Goal: Check status: Check status

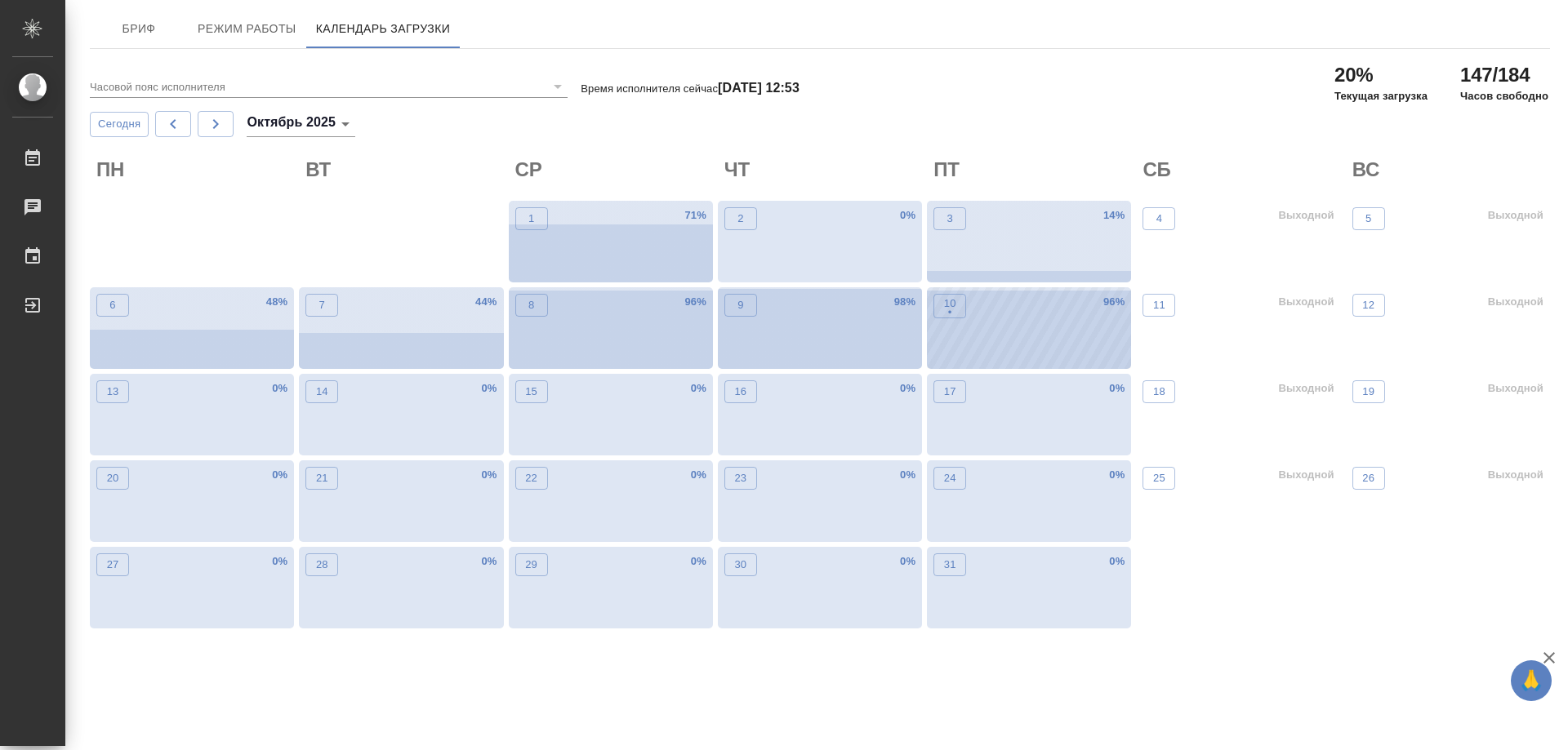
click at [970, 323] on div "10 • 96 %" at bounding box center [1029, 329] width 204 height 82
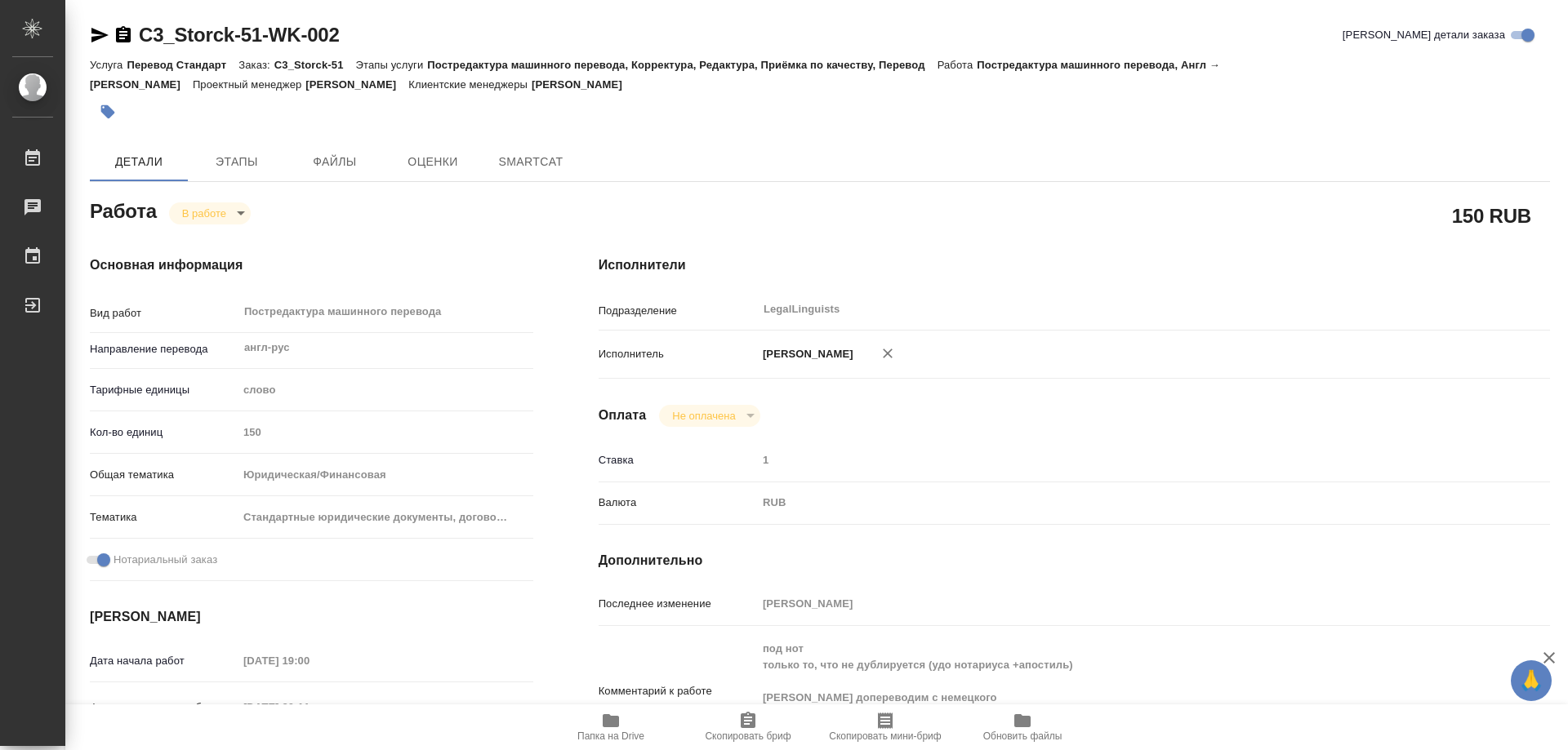
type textarea "x"
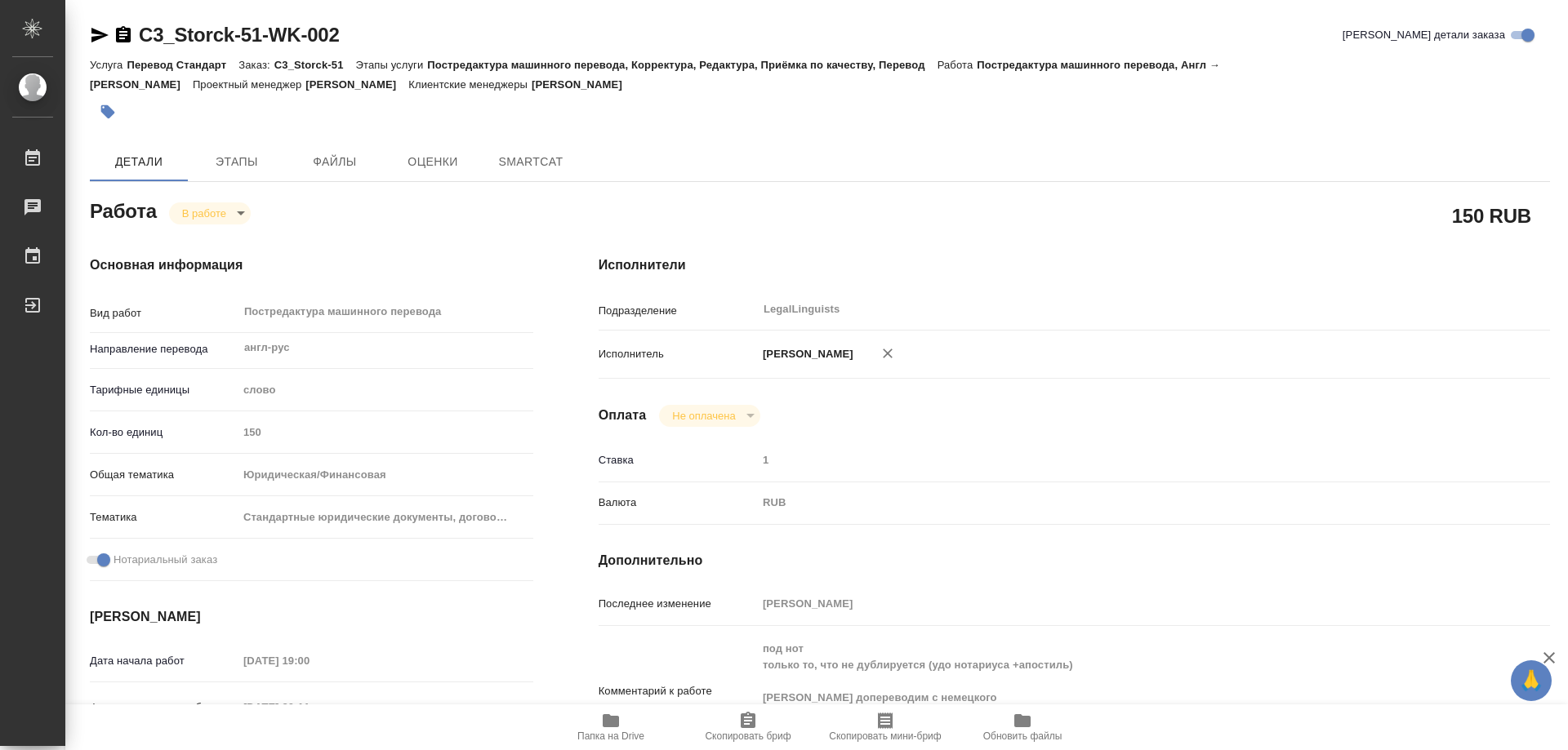
type textarea "x"
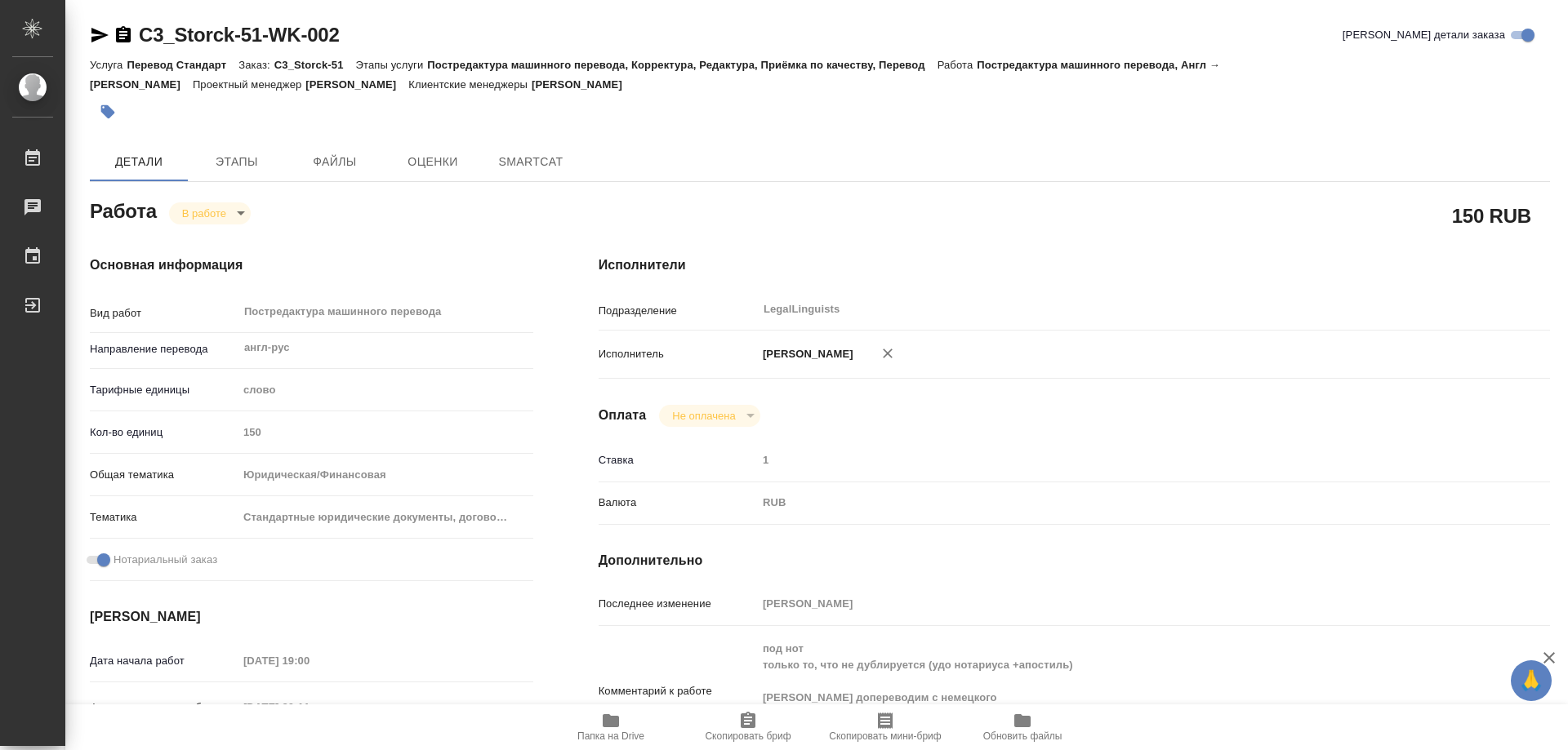
type textarea "x"
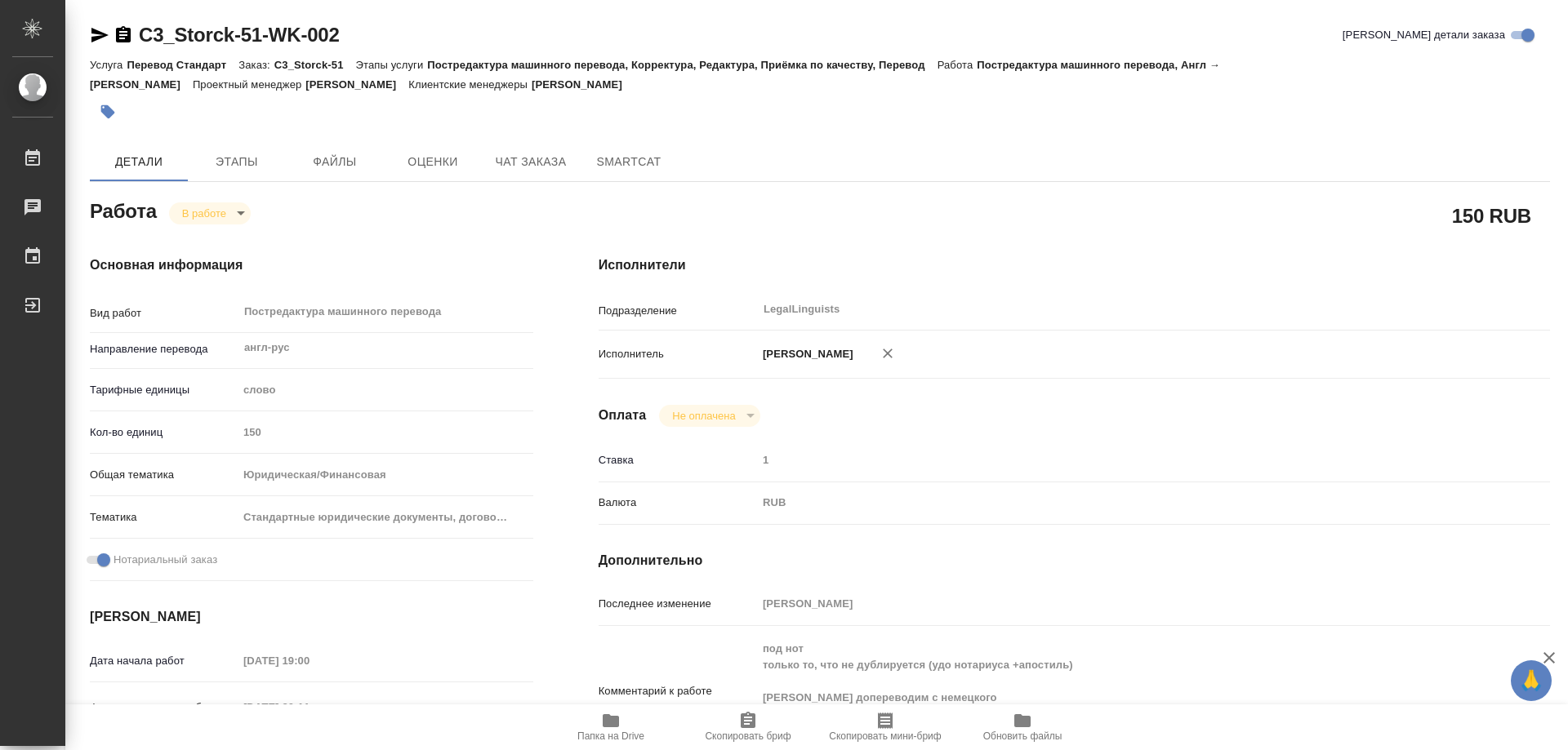
click at [605, 726] on icon "button" at bounding box center [610, 721] width 17 height 13
type textarea "x"
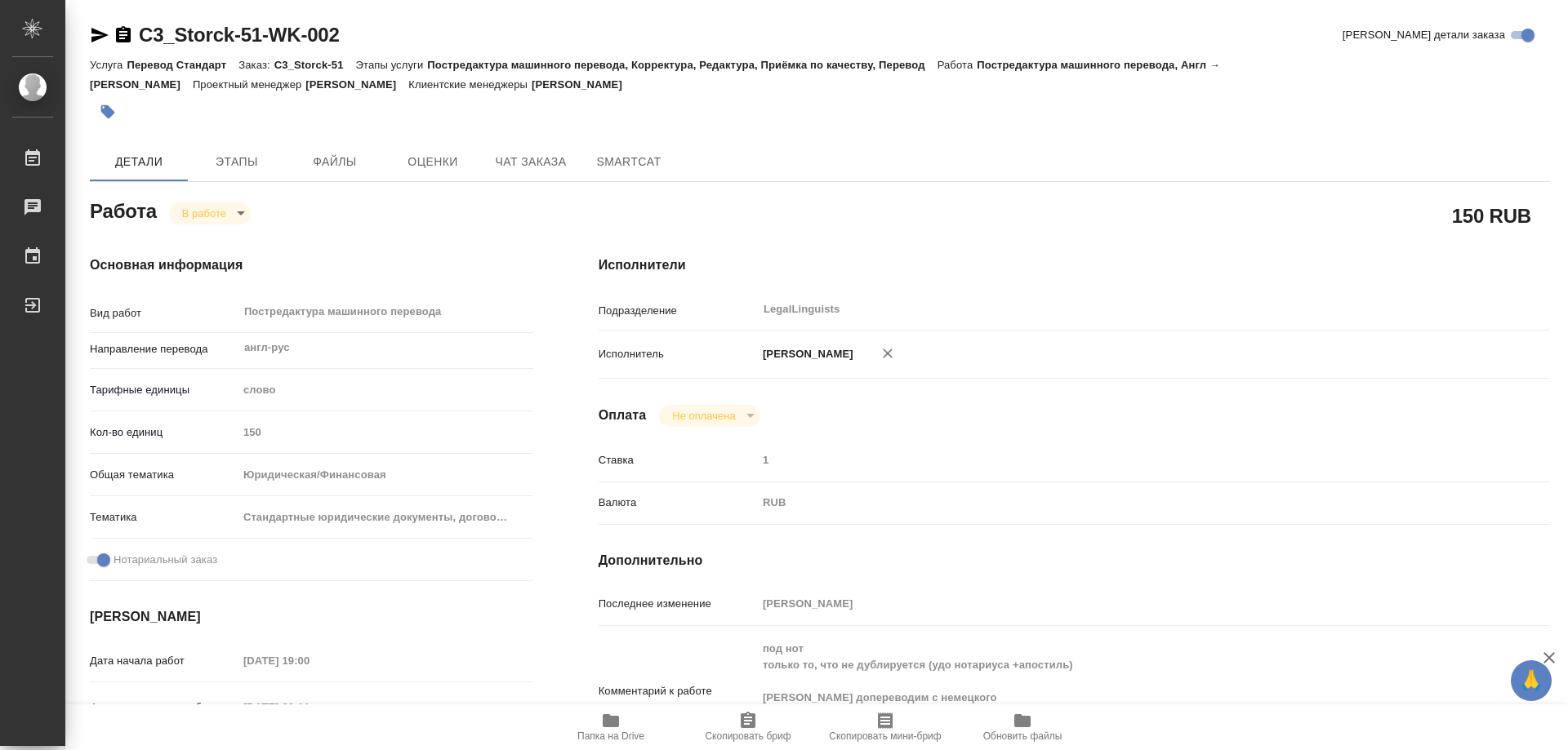
type textarea "x"
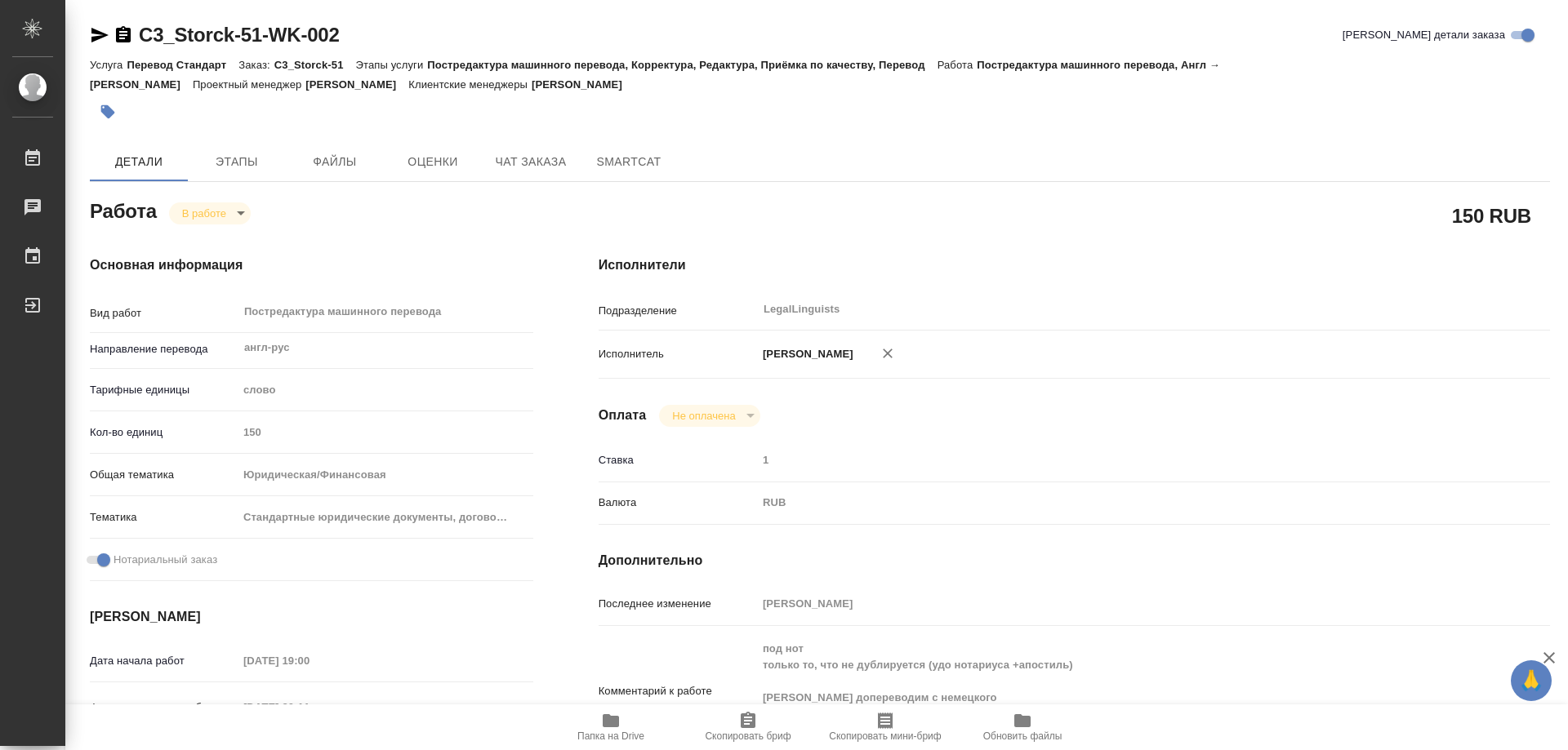
type textarea "x"
click at [117, 29] on icon "button" at bounding box center [123, 34] width 15 height 17
click at [243, 212] on body "🙏 .cls-1 fill:#fff; AWATERA Kozinets Larisa Работы 0 Чаты График Выйти C3_Storc…" at bounding box center [784, 375] width 1568 height 750
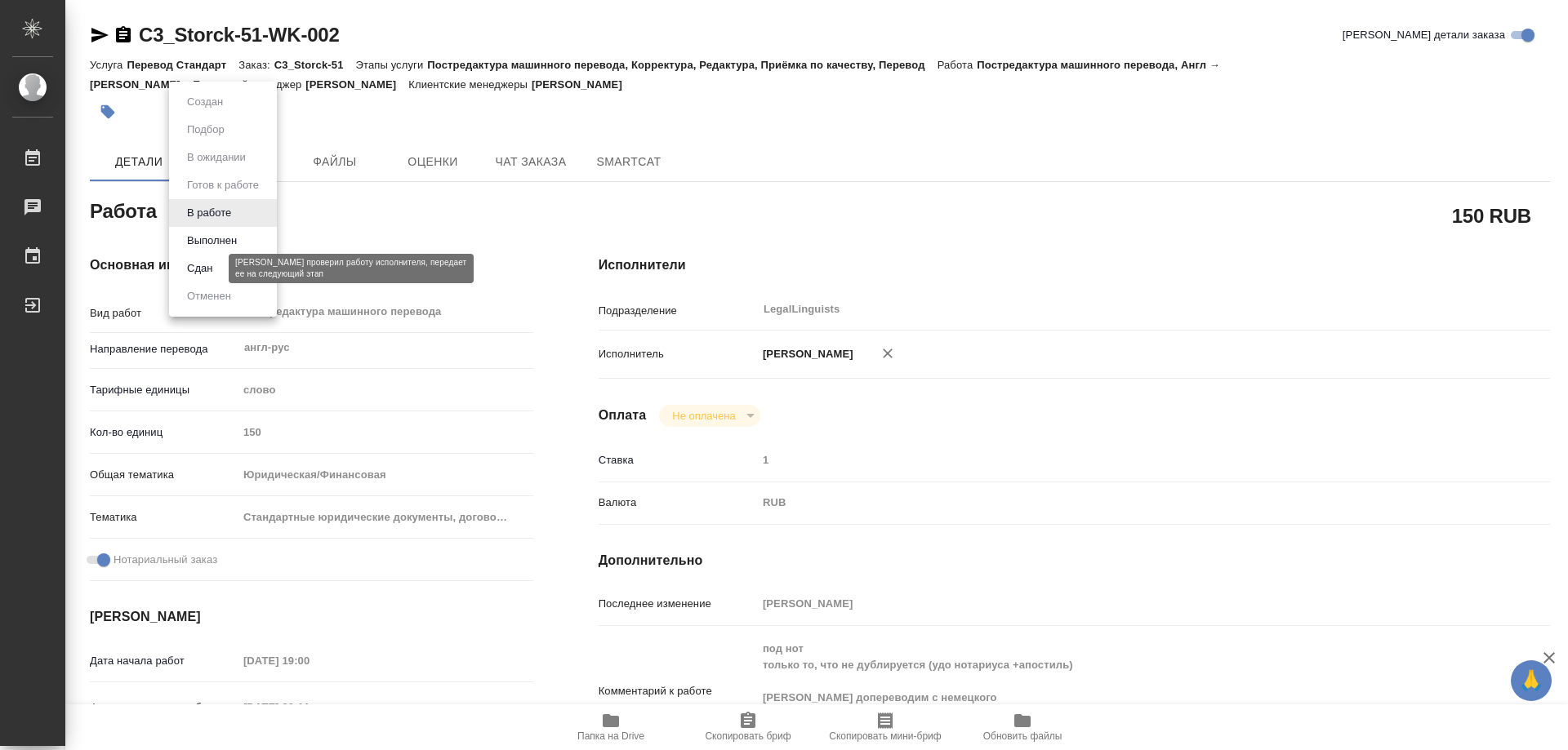
click at [186, 269] on button "Сдан" at bounding box center [200, 269] width 35 height 18
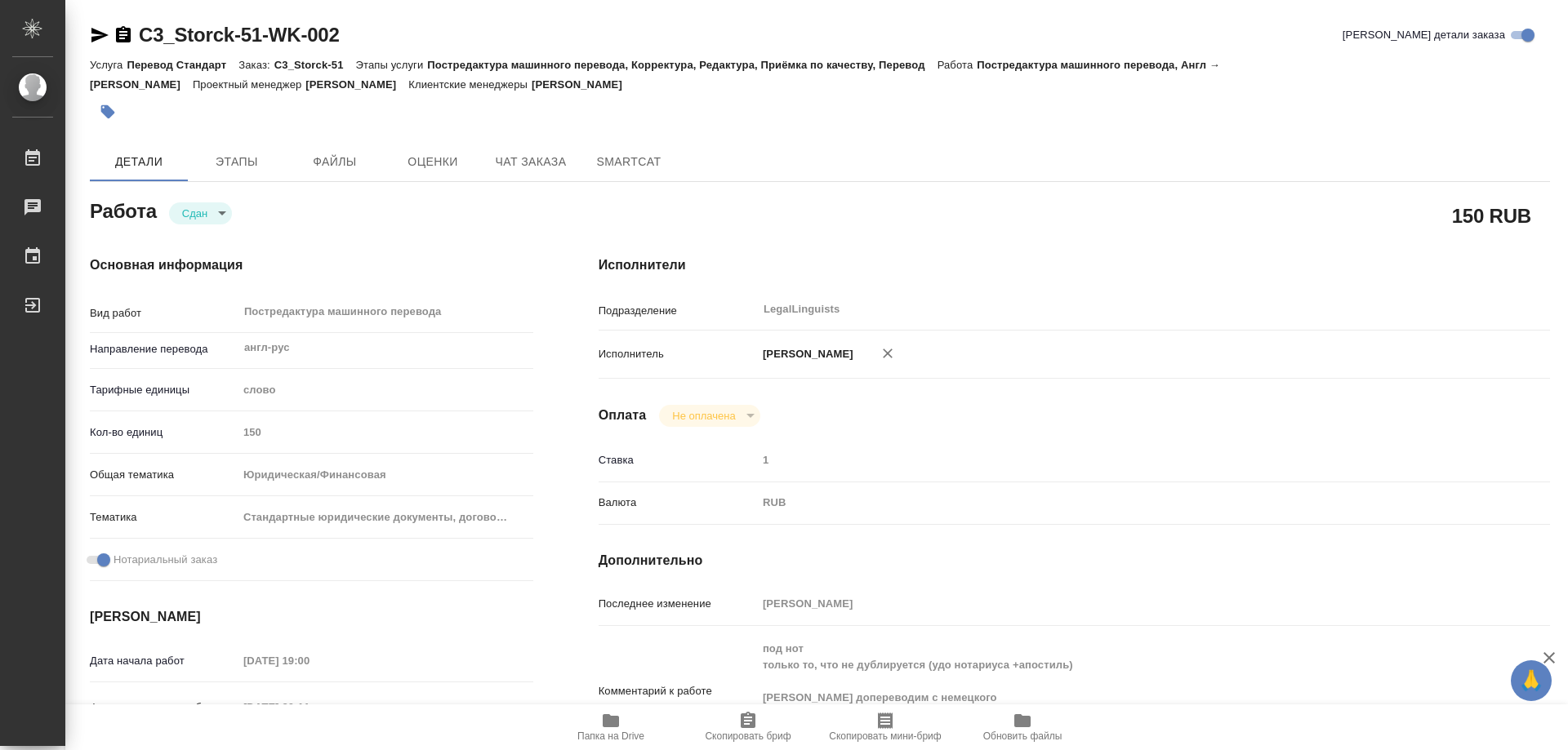
type textarea "x"
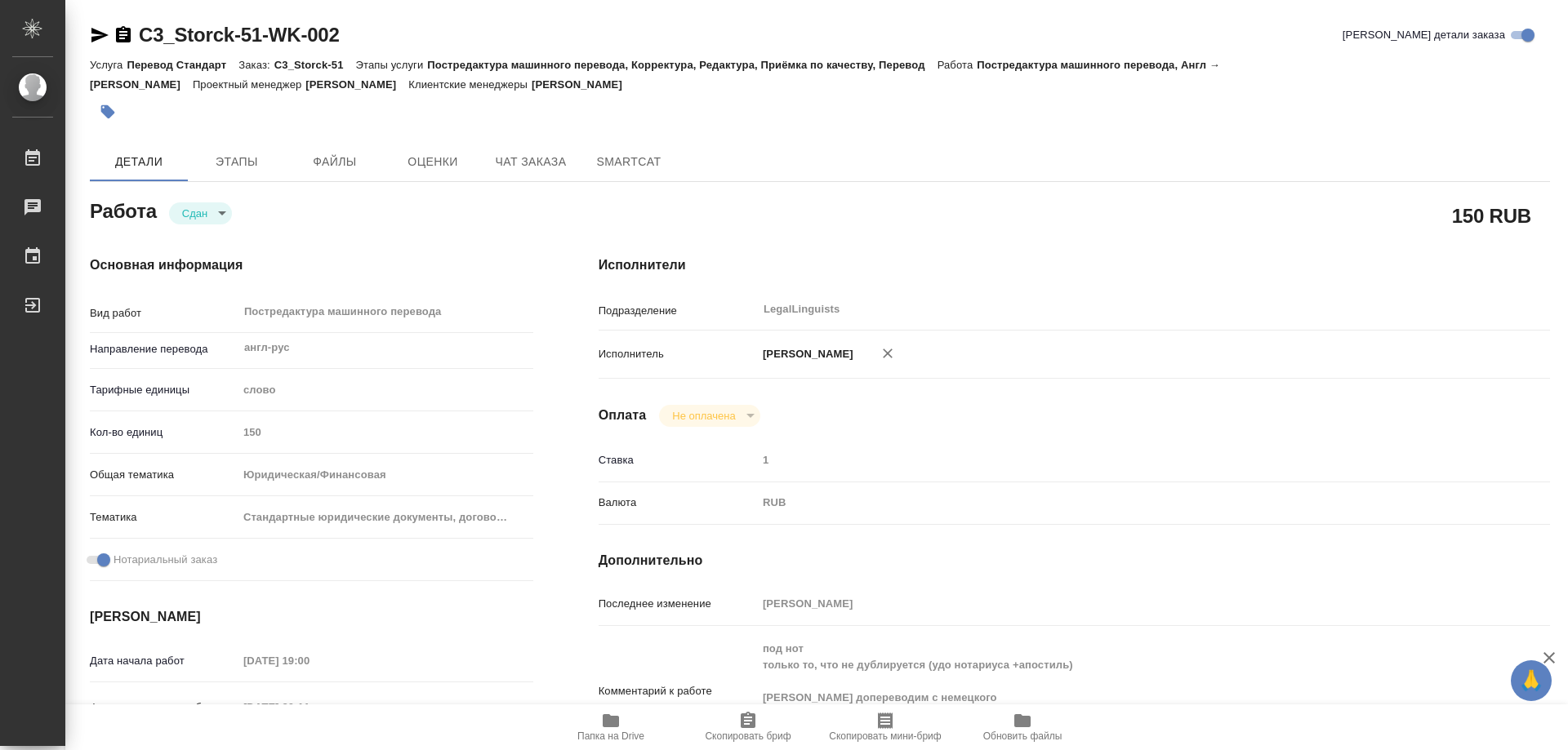
type textarea "x"
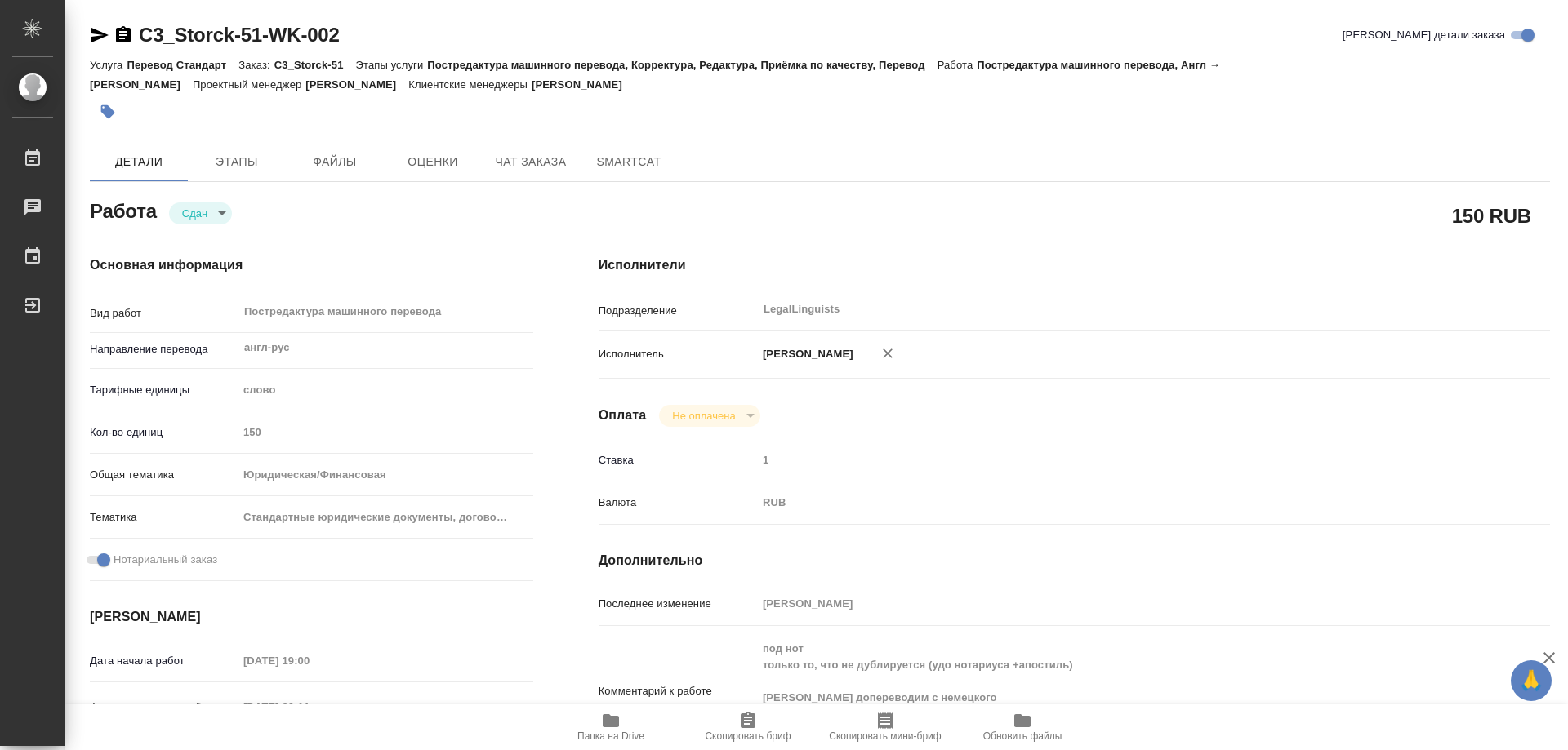
type textarea "x"
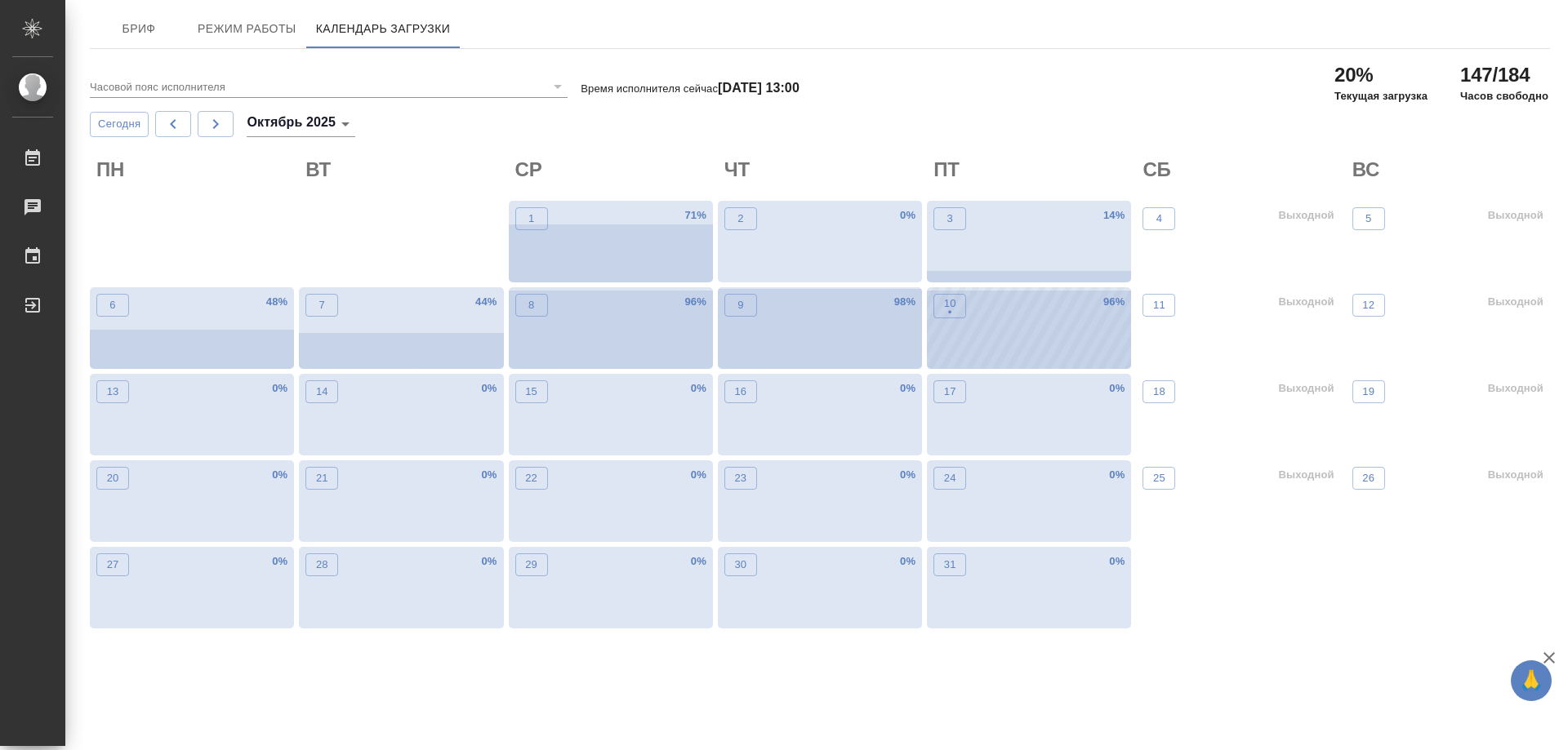
click at [965, 341] on div "10 •" at bounding box center [950, 331] width 32 height 75
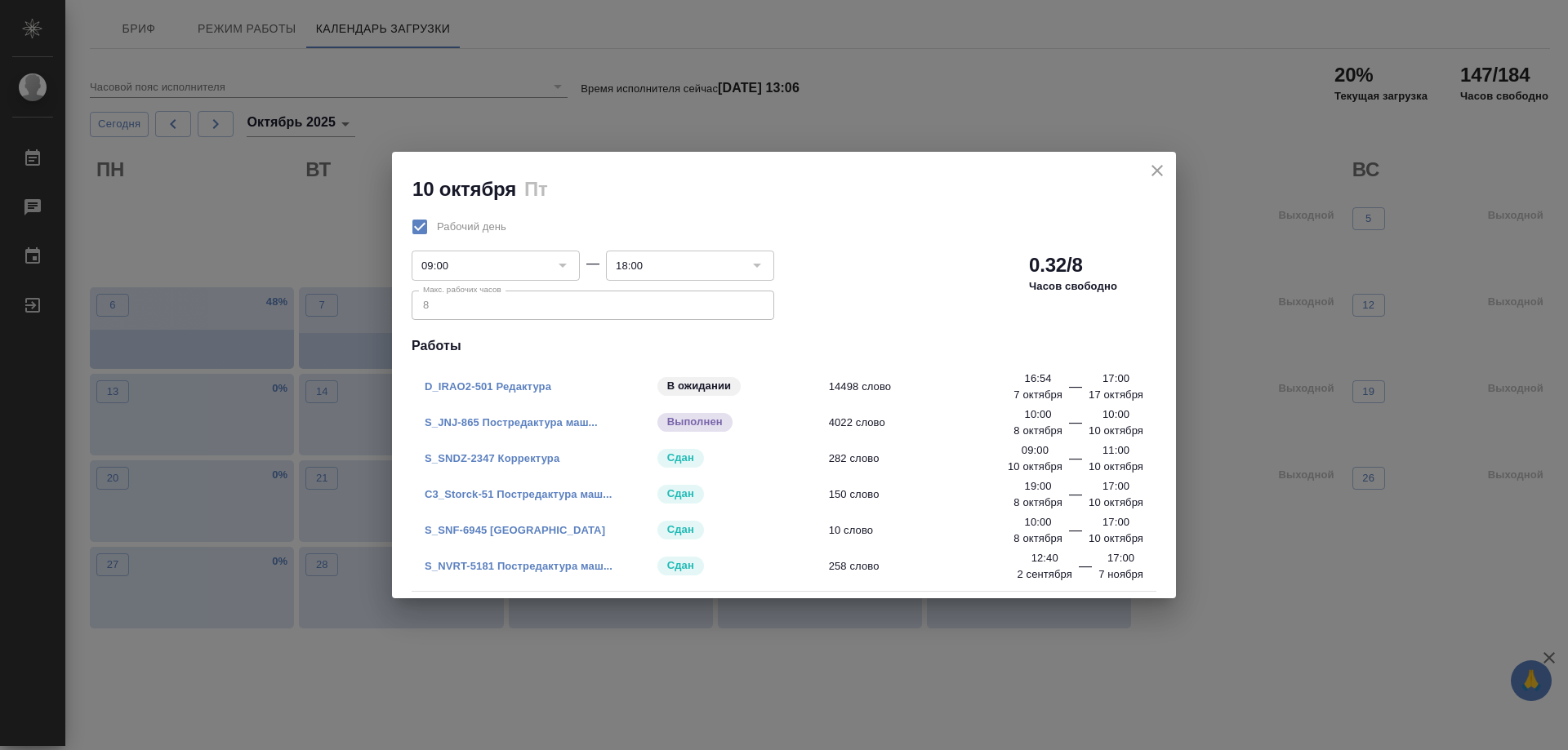
click at [1149, 154] on div "10 октября Пт" at bounding box center [784, 177] width 784 height 52
click at [1152, 175] on icon "close" at bounding box center [1158, 171] width 12 height 12
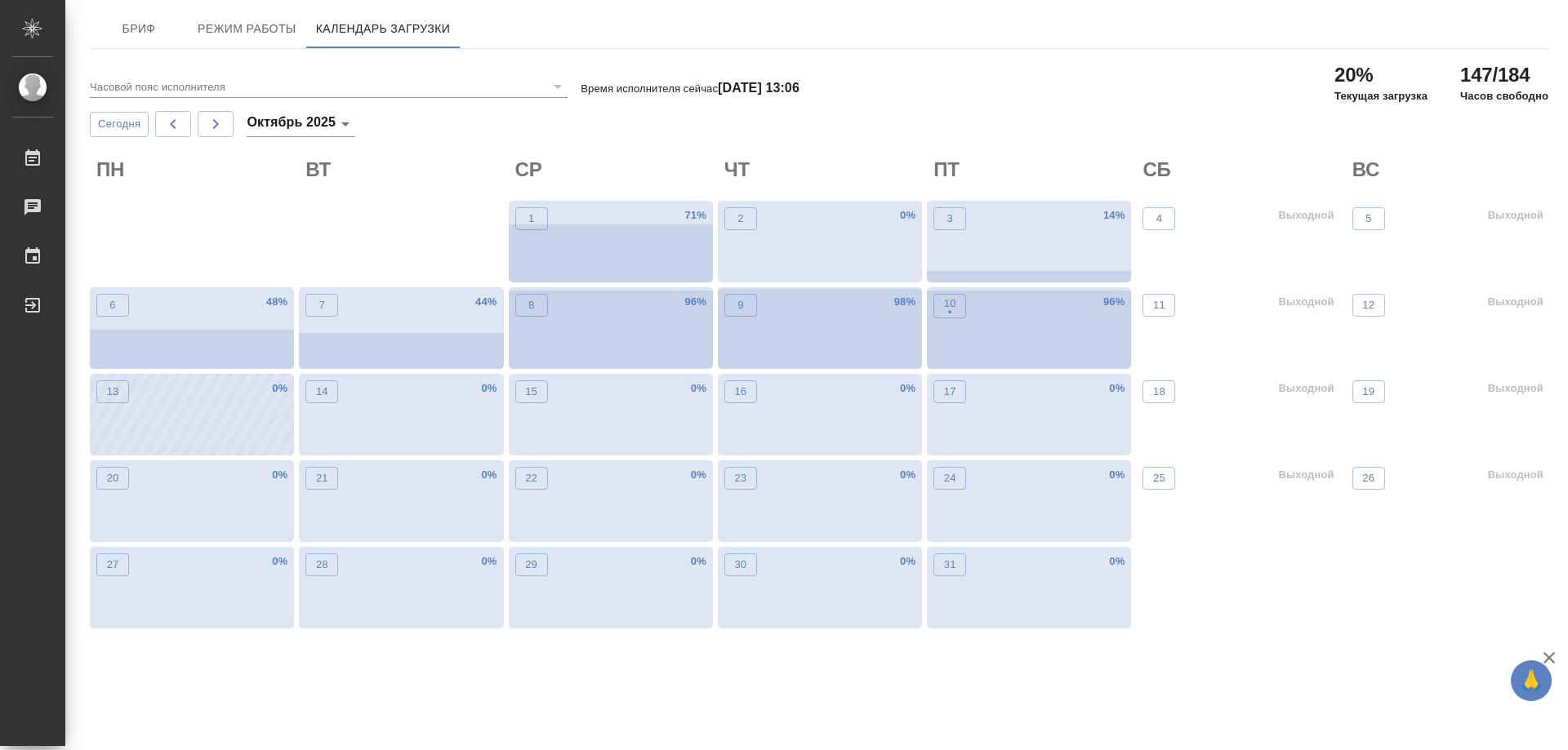
click at [175, 438] on div "13 0 %" at bounding box center [192, 415] width 204 height 82
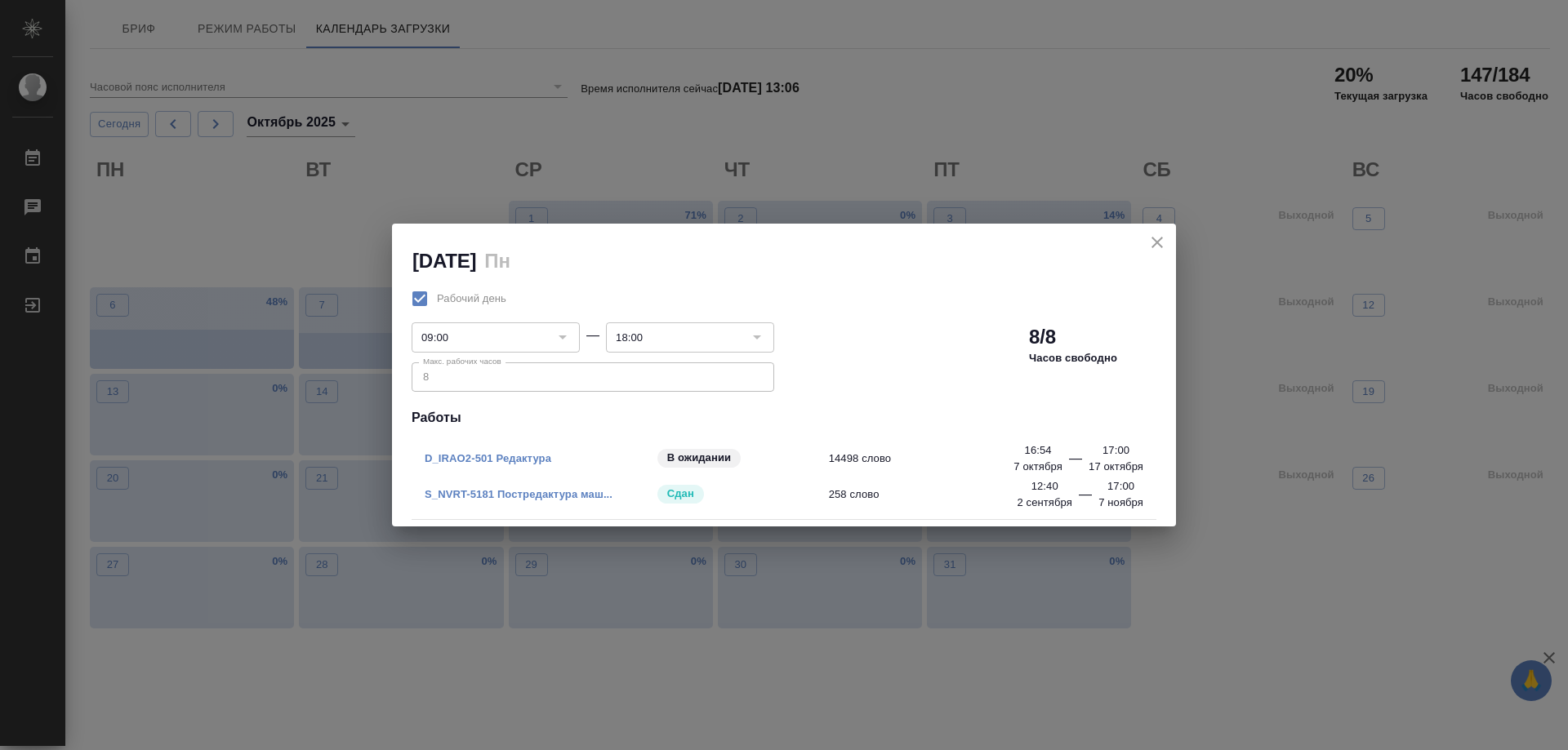
click at [1156, 237] on icon "close" at bounding box center [1157, 243] width 20 height 20
